Goal: Task Accomplishment & Management: Manage account settings

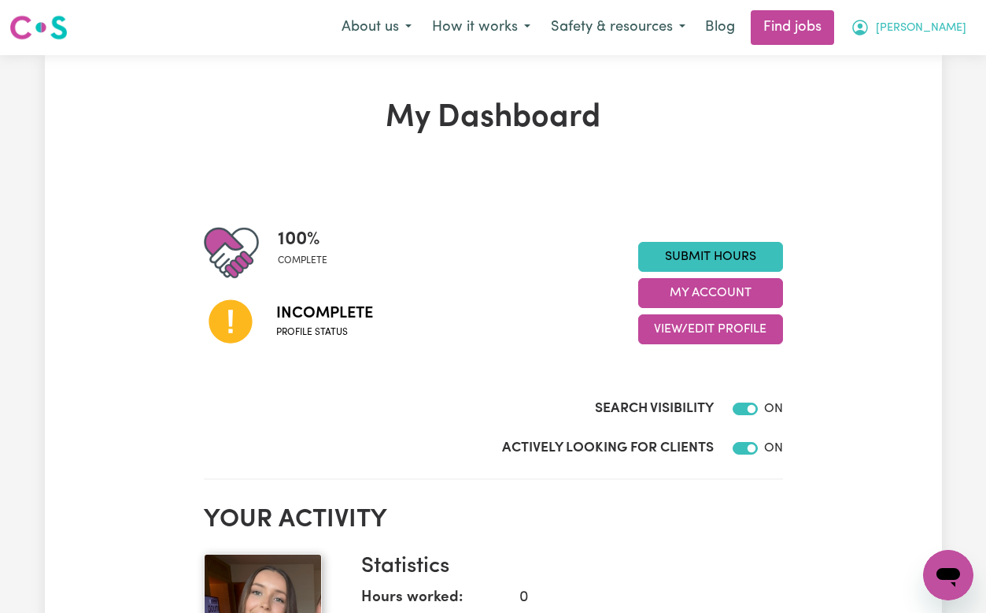
click at [951, 32] on span "[PERSON_NAME]" at bounding box center [921, 28] width 91 height 17
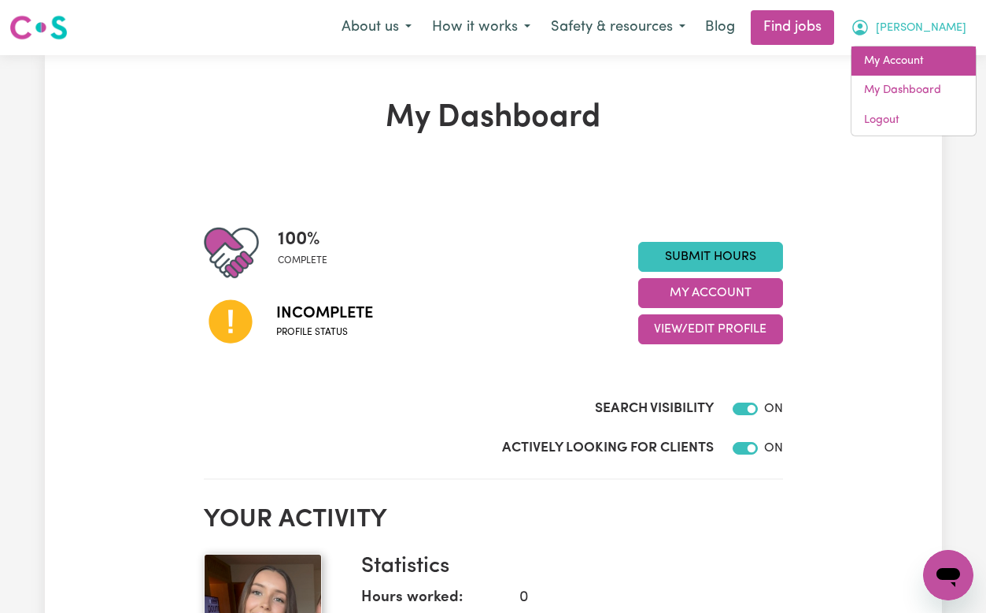
click at [909, 54] on link "My Account" at bounding box center [914, 61] width 124 height 30
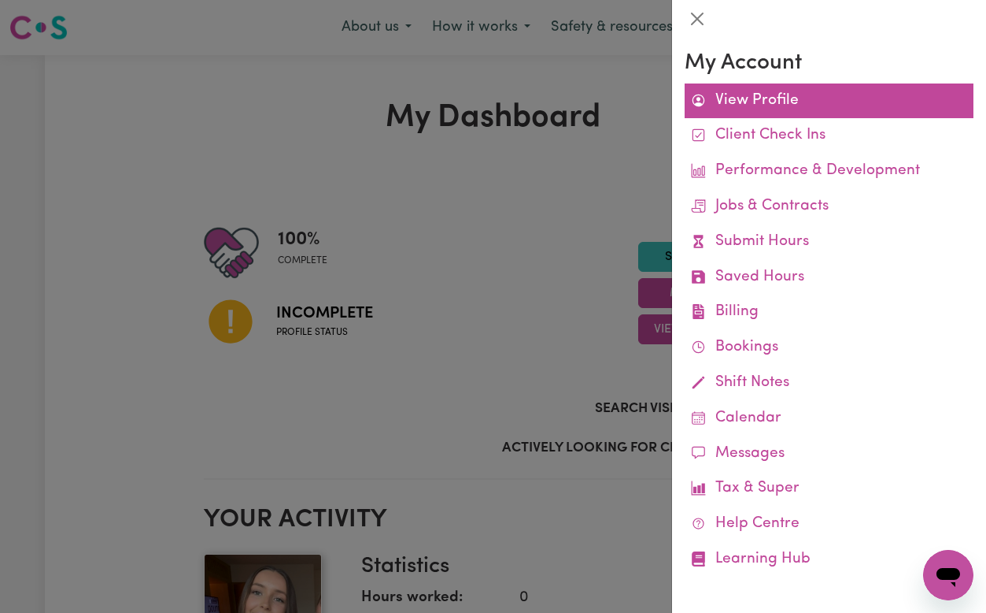
click at [754, 93] on link "View Profile" at bounding box center [829, 100] width 289 height 35
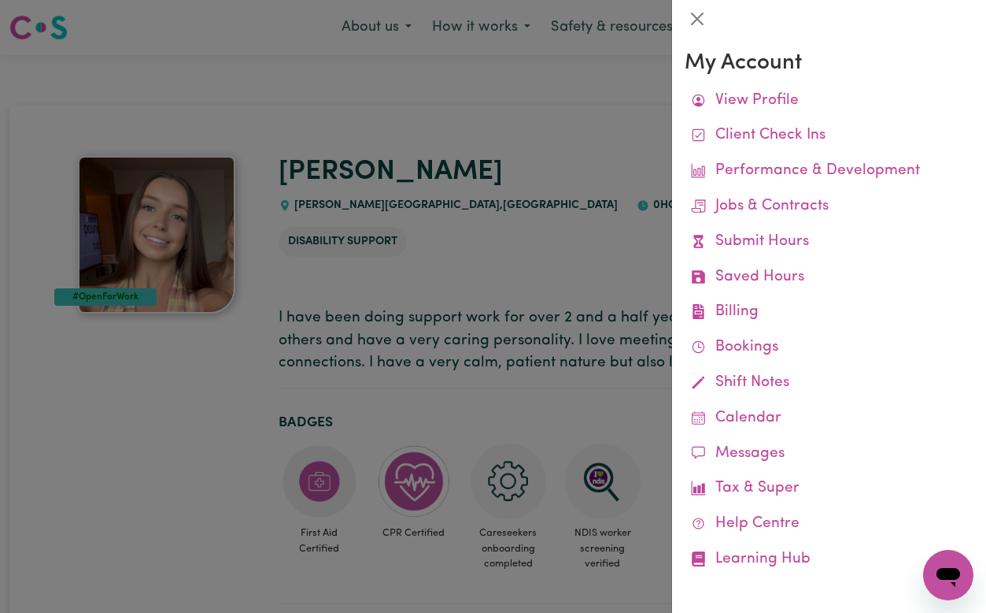
click at [492, 206] on div at bounding box center [493, 306] width 986 height 613
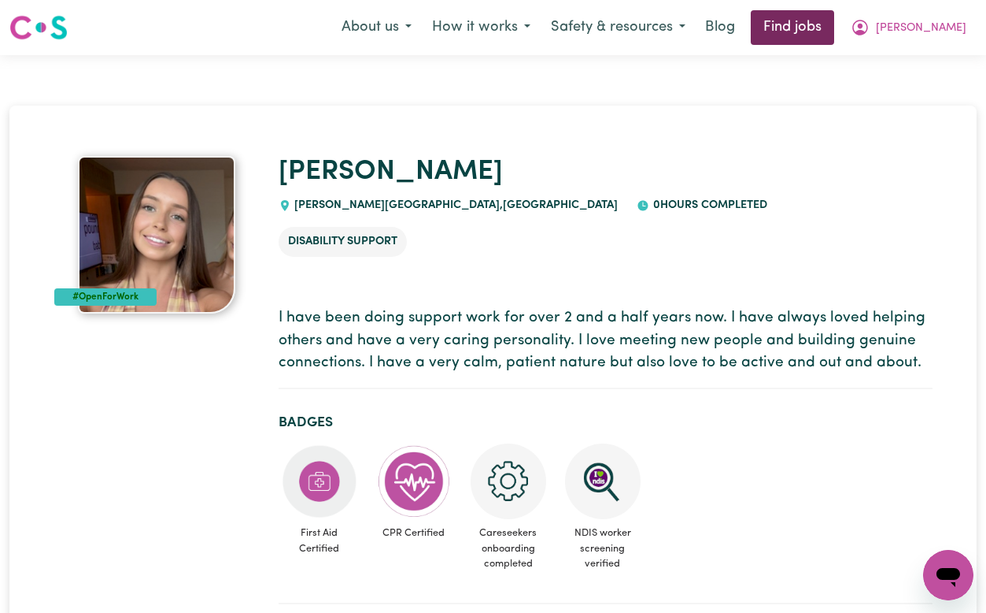
click at [835, 31] on link "Find jobs" at bounding box center [792, 27] width 83 height 35
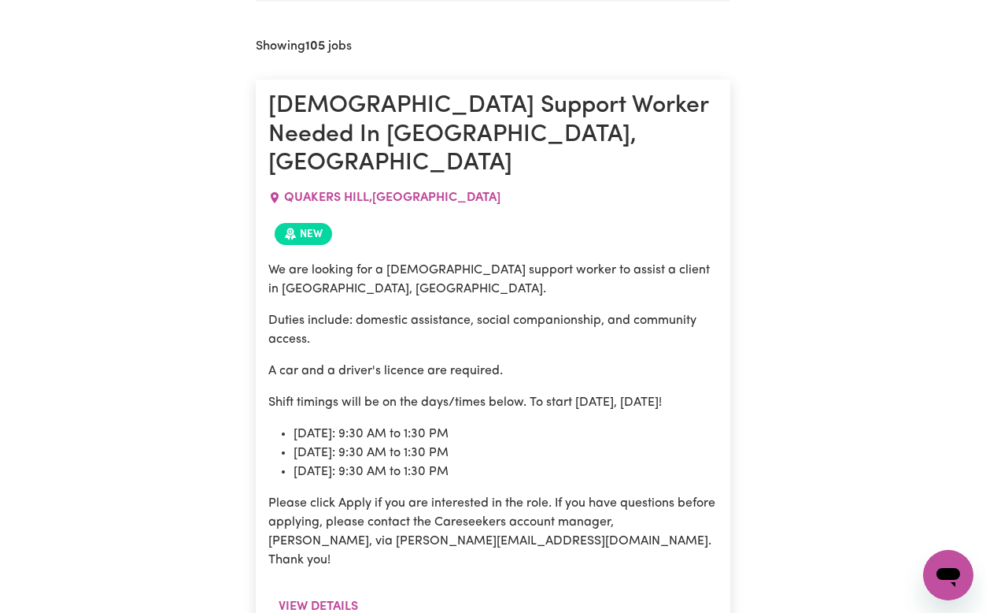
scroll to position [917, 0]
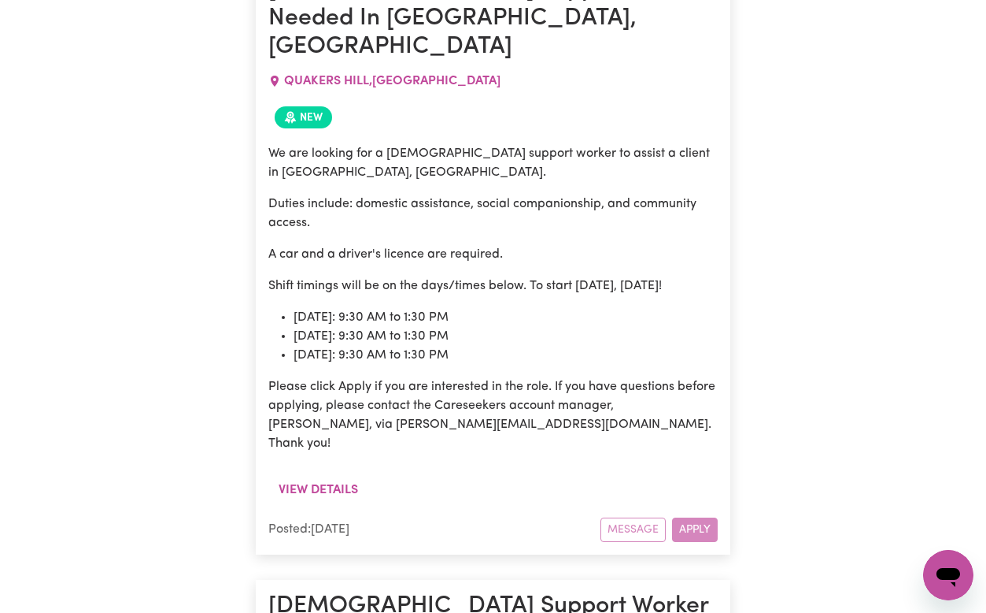
click at [634, 517] on div "Message Apply" at bounding box center [659, 529] width 117 height 24
click at [706, 517] on div "Message Apply" at bounding box center [659, 529] width 117 height 24
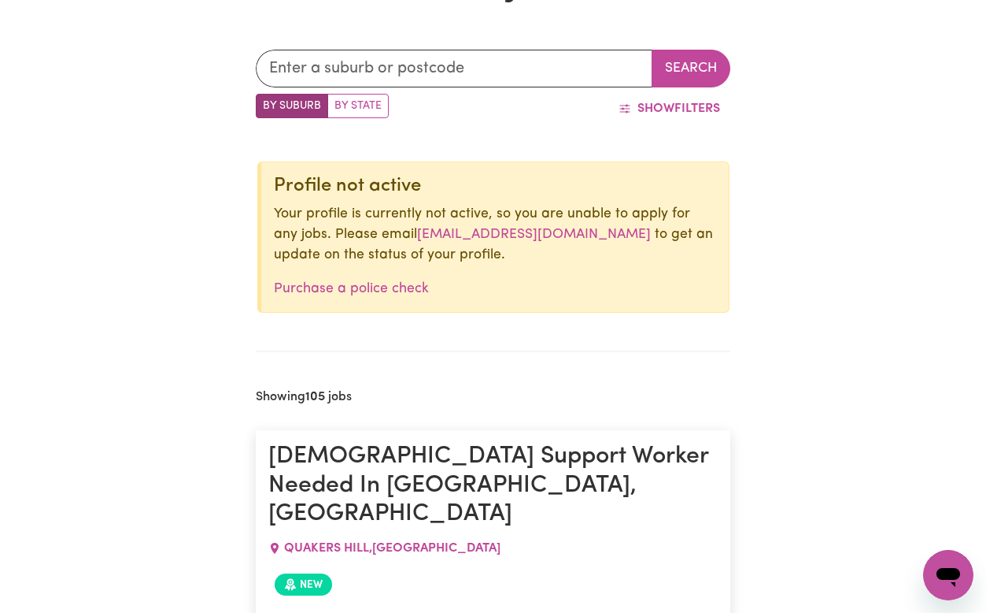
scroll to position [0, 0]
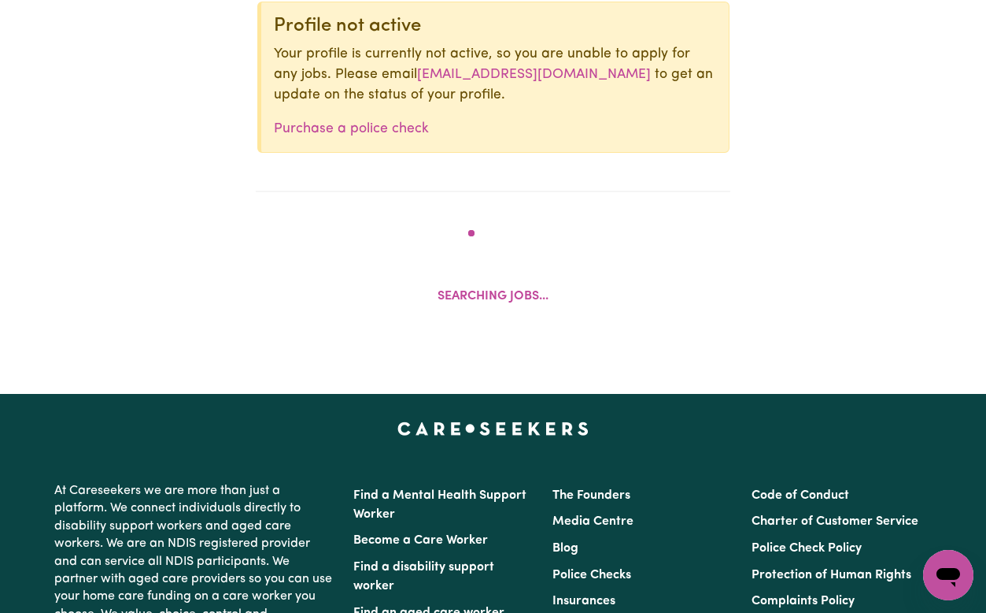
scroll to position [611, 0]
